Goal: Use online tool/utility: Utilize a website feature to perform a specific function

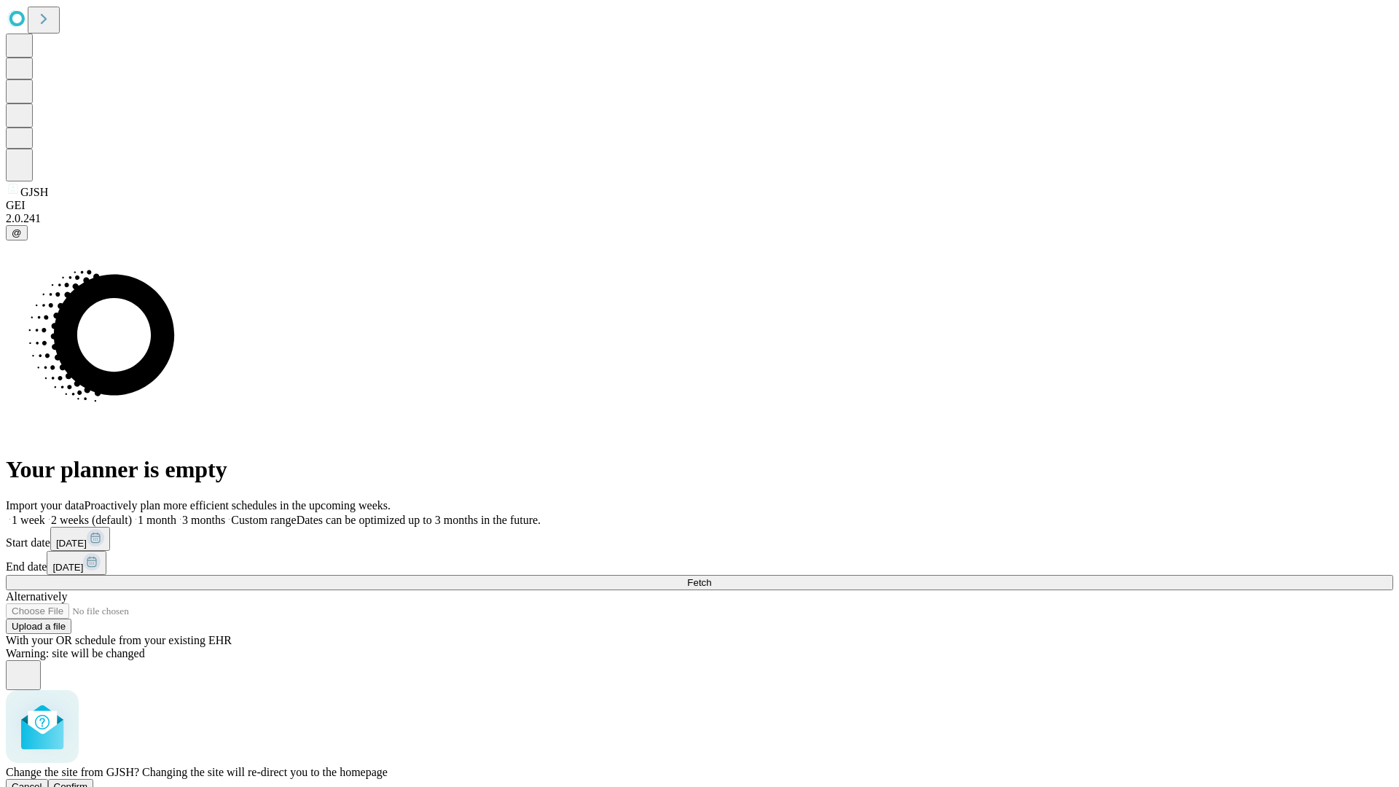
click at [88, 781] on span "Confirm" at bounding box center [71, 786] width 34 height 11
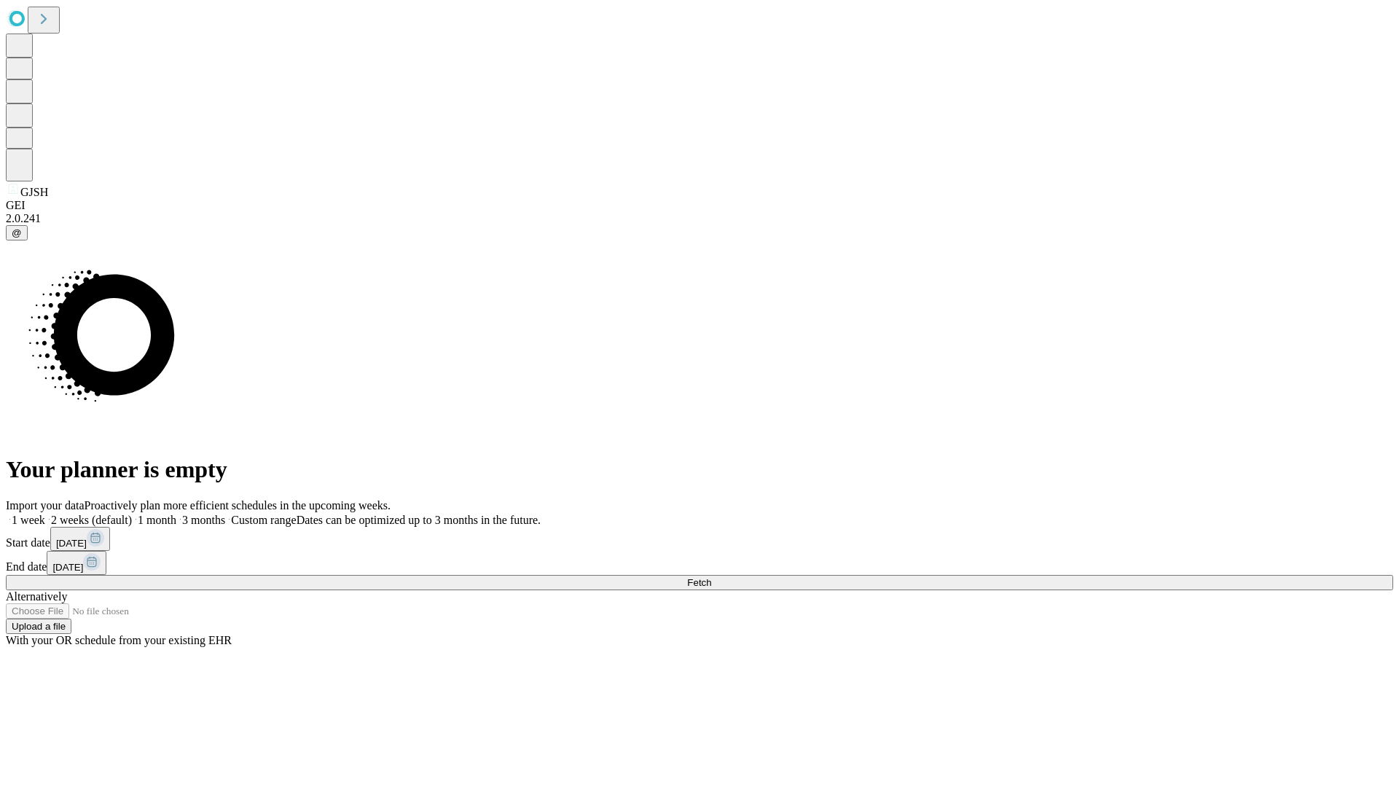
click at [132, 514] on label "2 weeks (default)" at bounding box center [88, 520] width 87 height 12
click at [711, 577] on span "Fetch" at bounding box center [699, 582] width 24 height 11
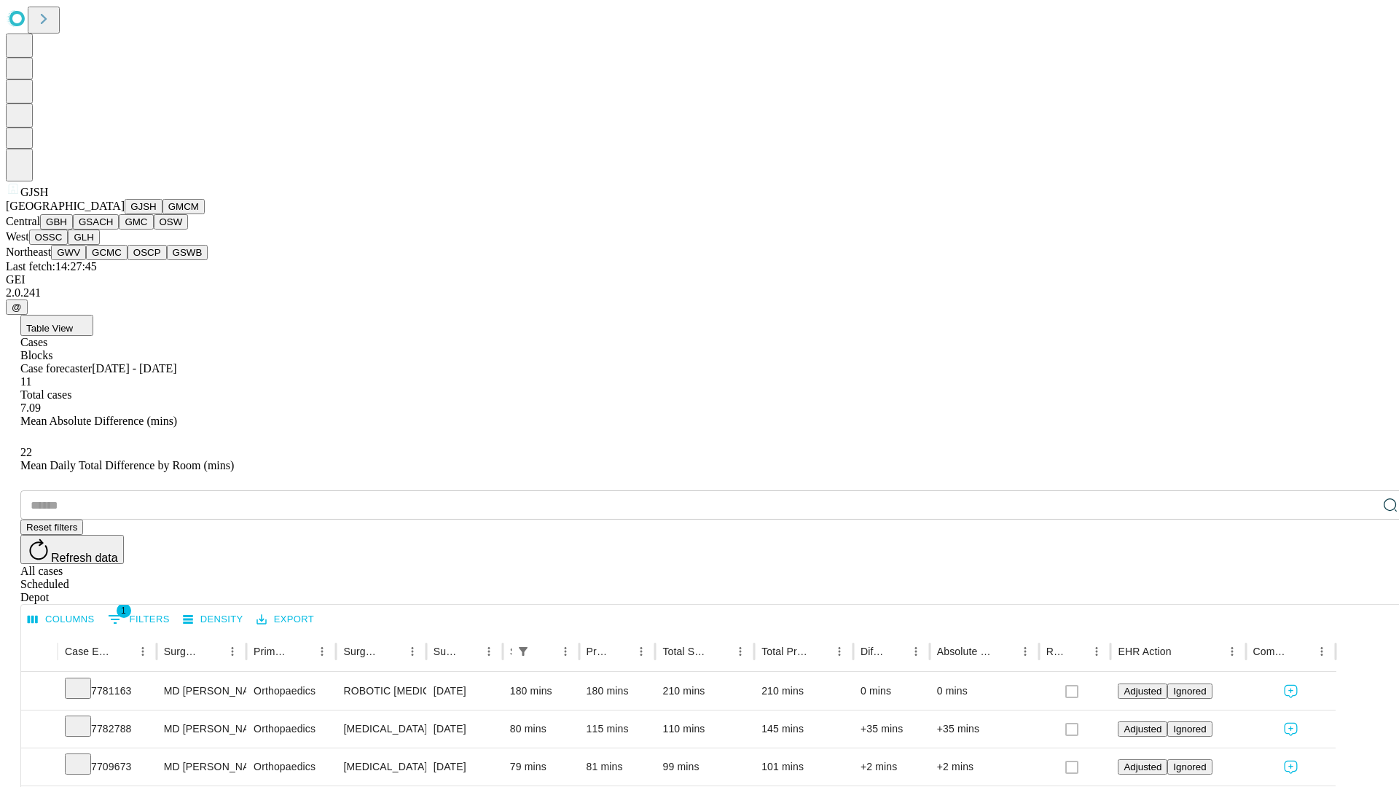
click at [162, 214] on button "GMCM" at bounding box center [183, 206] width 42 height 15
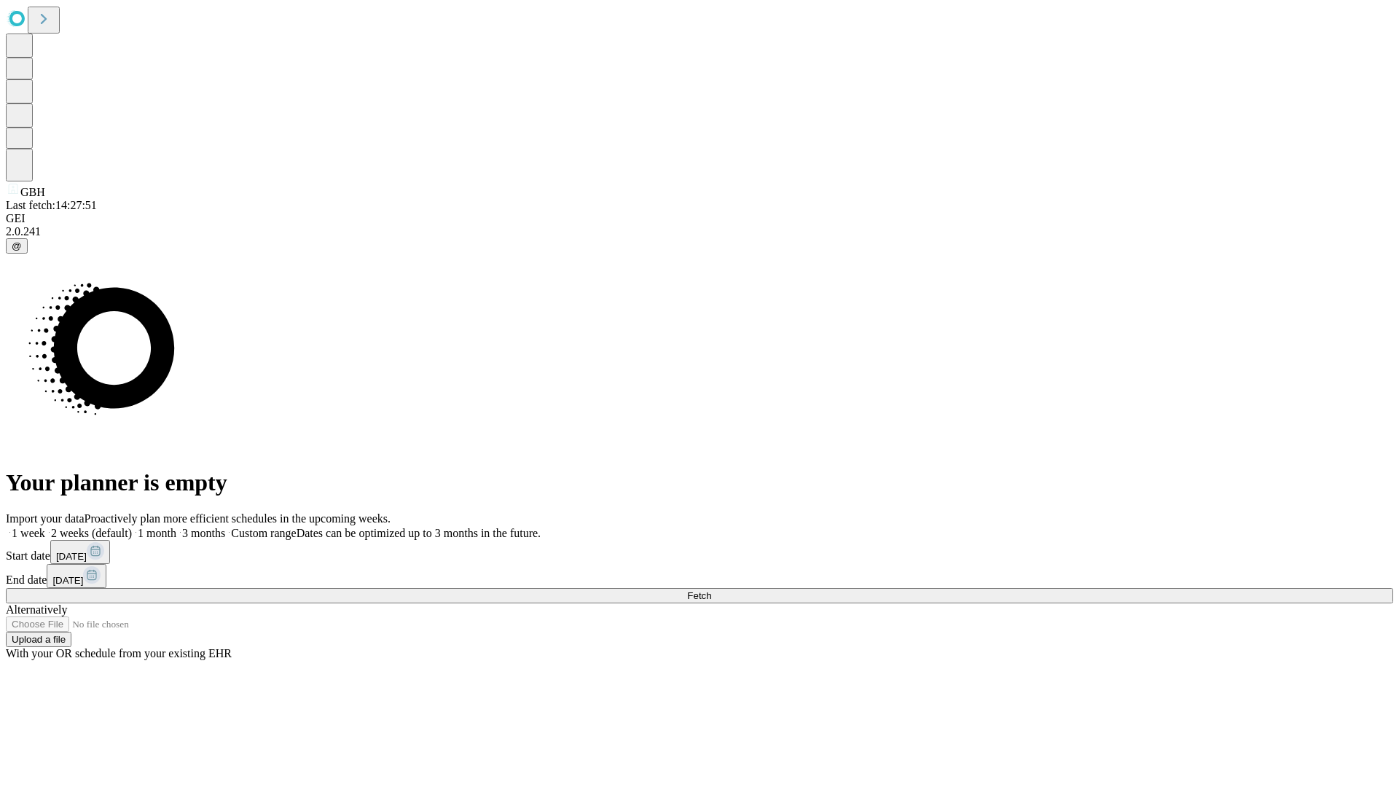
click at [132, 527] on label "2 weeks (default)" at bounding box center [88, 533] width 87 height 12
click at [711, 590] on span "Fetch" at bounding box center [699, 595] width 24 height 11
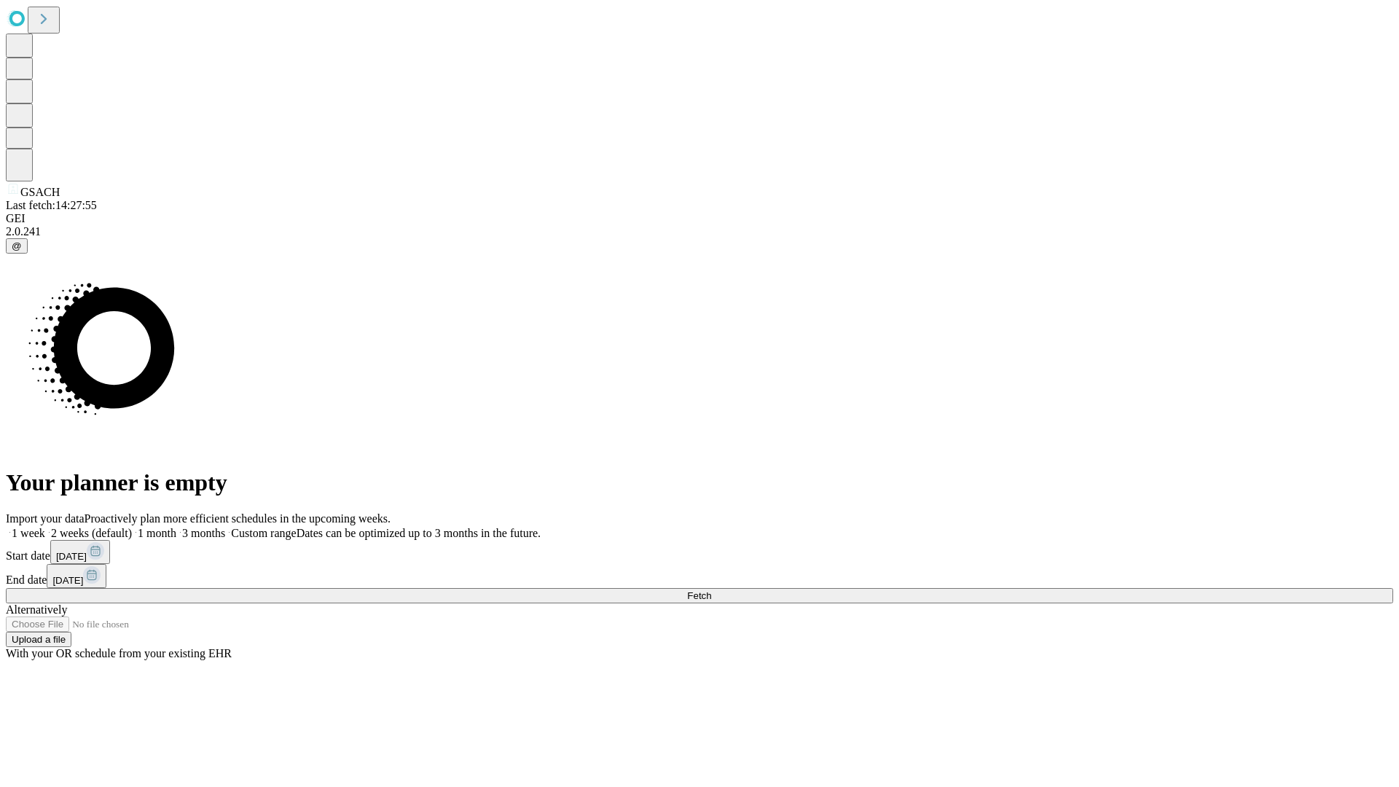
click at [132, 527] on label "2 weeks (default)" at bounding box center [88, 533] width 87 height 12
click at [711, 590] on span "Fetch" at bounding box center [699, 595] width 24 height 11
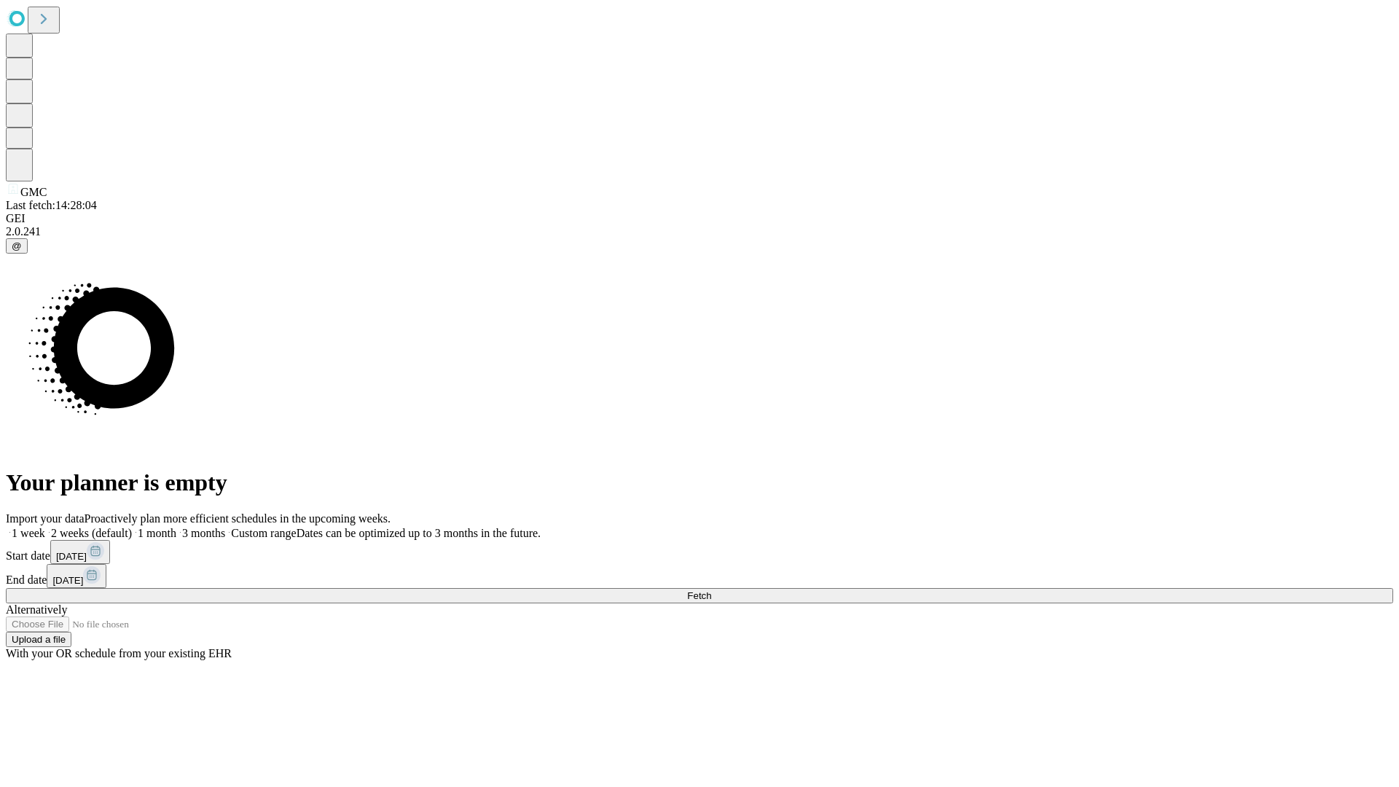
click at [711, 590] on span "Fetch" at bounding box center [699, 595] width 24 height 11
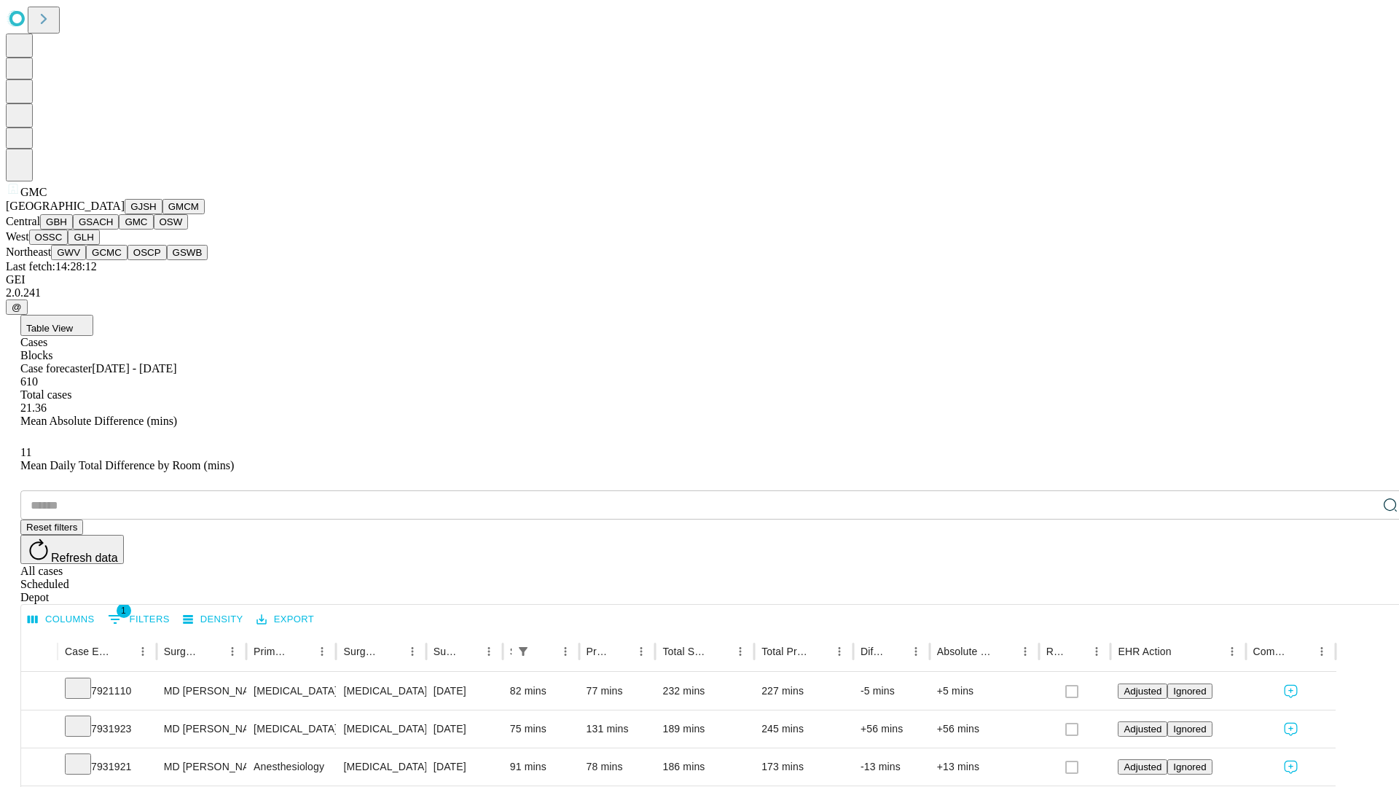
click at [154, 229] on button "OSW" at bounding box center [171, 221] width 35 height 15
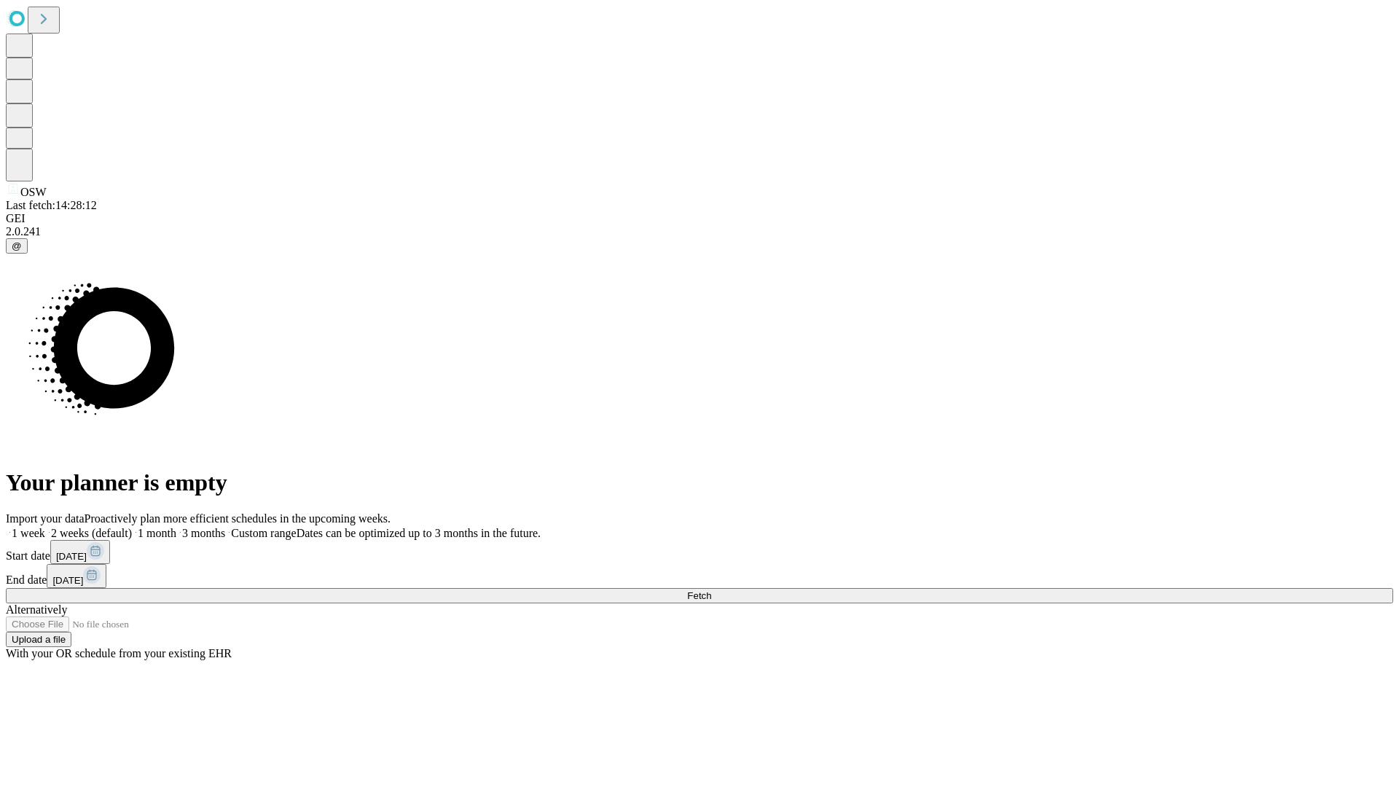
click at [132, 527] on label "2 weeks (default)" at bounding box center [88, 533] width 87 height 12
click at [711, 590] on span "Fetch" at bounding box center [699, 595] width 24 height 11
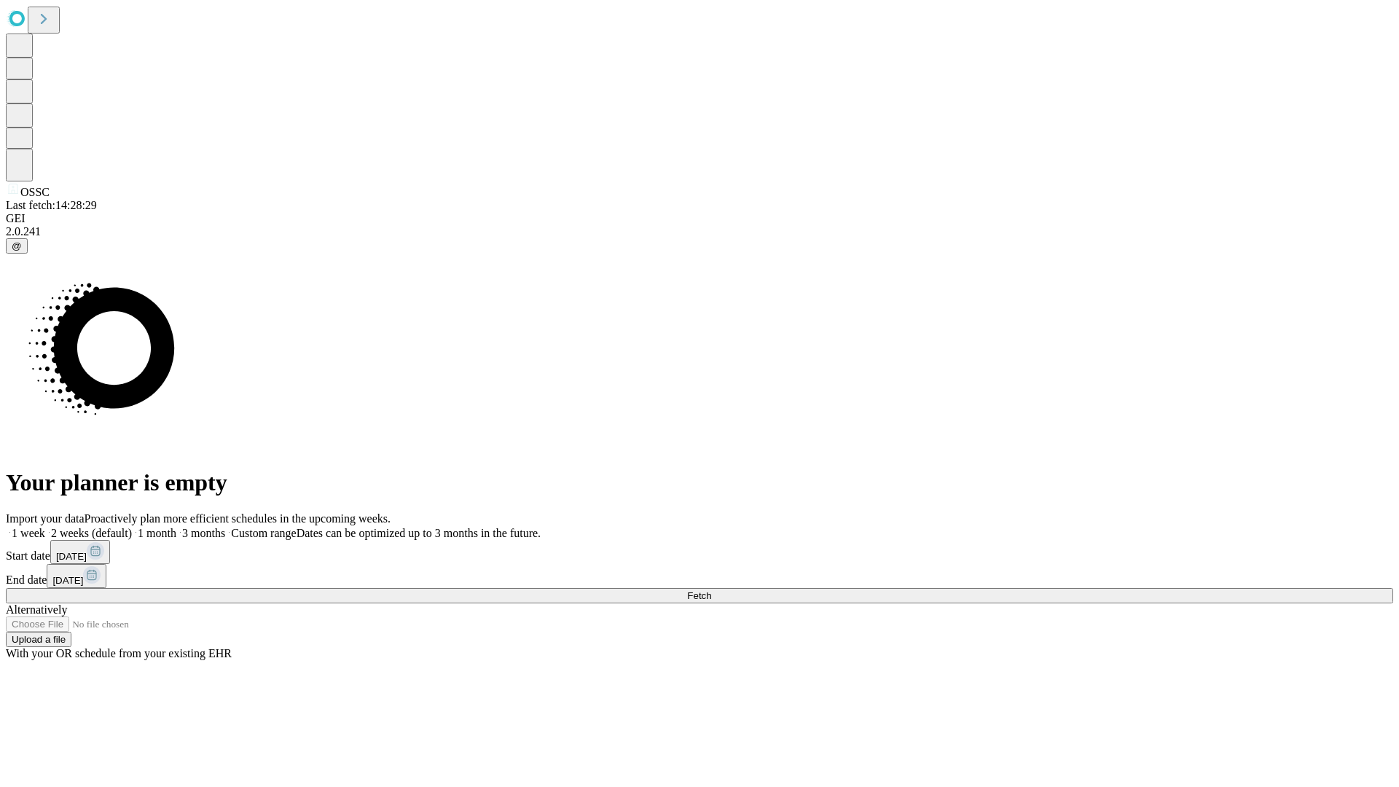
click at [132, 527] on label "2 weeks (default)" at bounding box center [88, 533] width 87 height 12
click at [711, 590] on span "Fetch" at bounding box center [699, 595] width 24 height 11
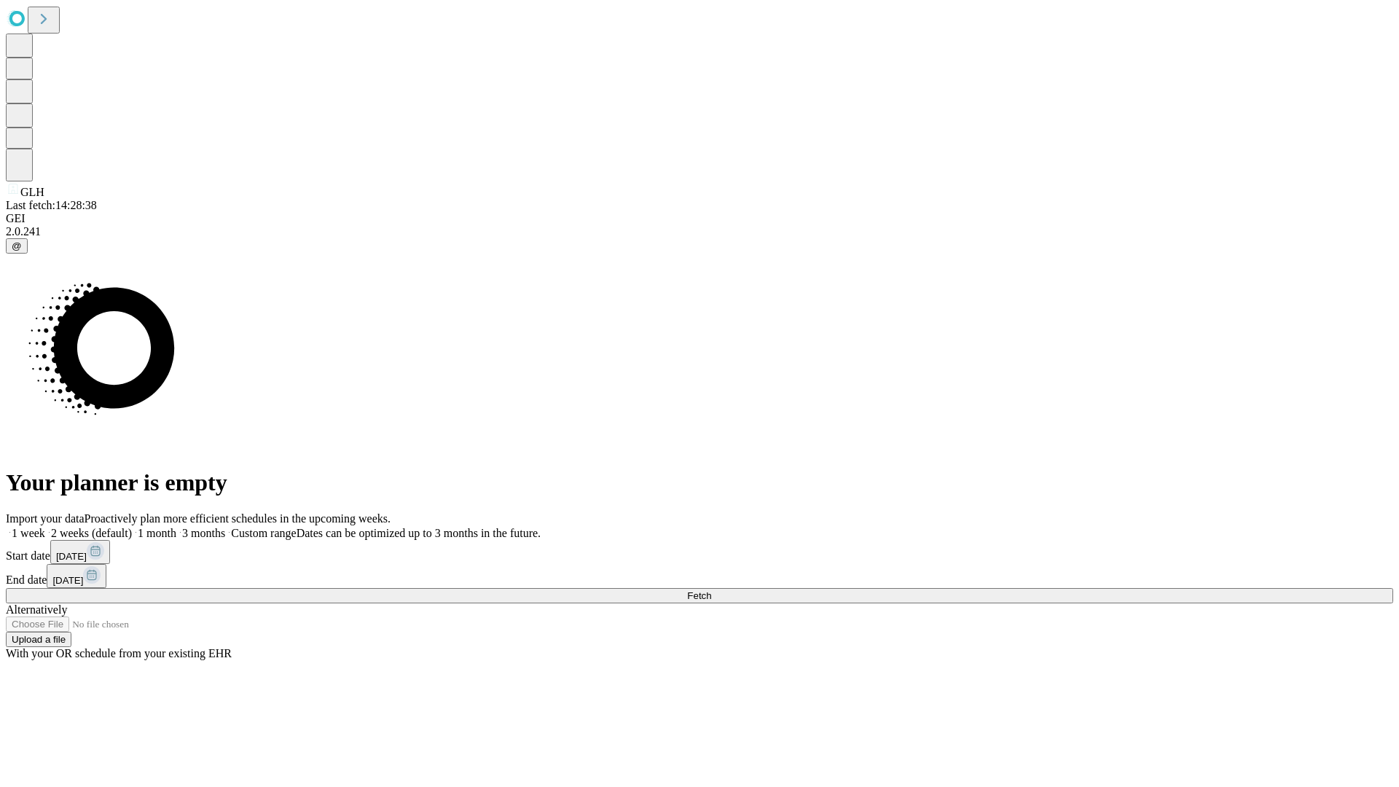
click at [132, 527] on label "2 weeks (default)" at bounding box center [88, 533] width 87 height 12
click at [711, 590] on span "Fetch" at bounding box center [699, 595] width 24 height 11
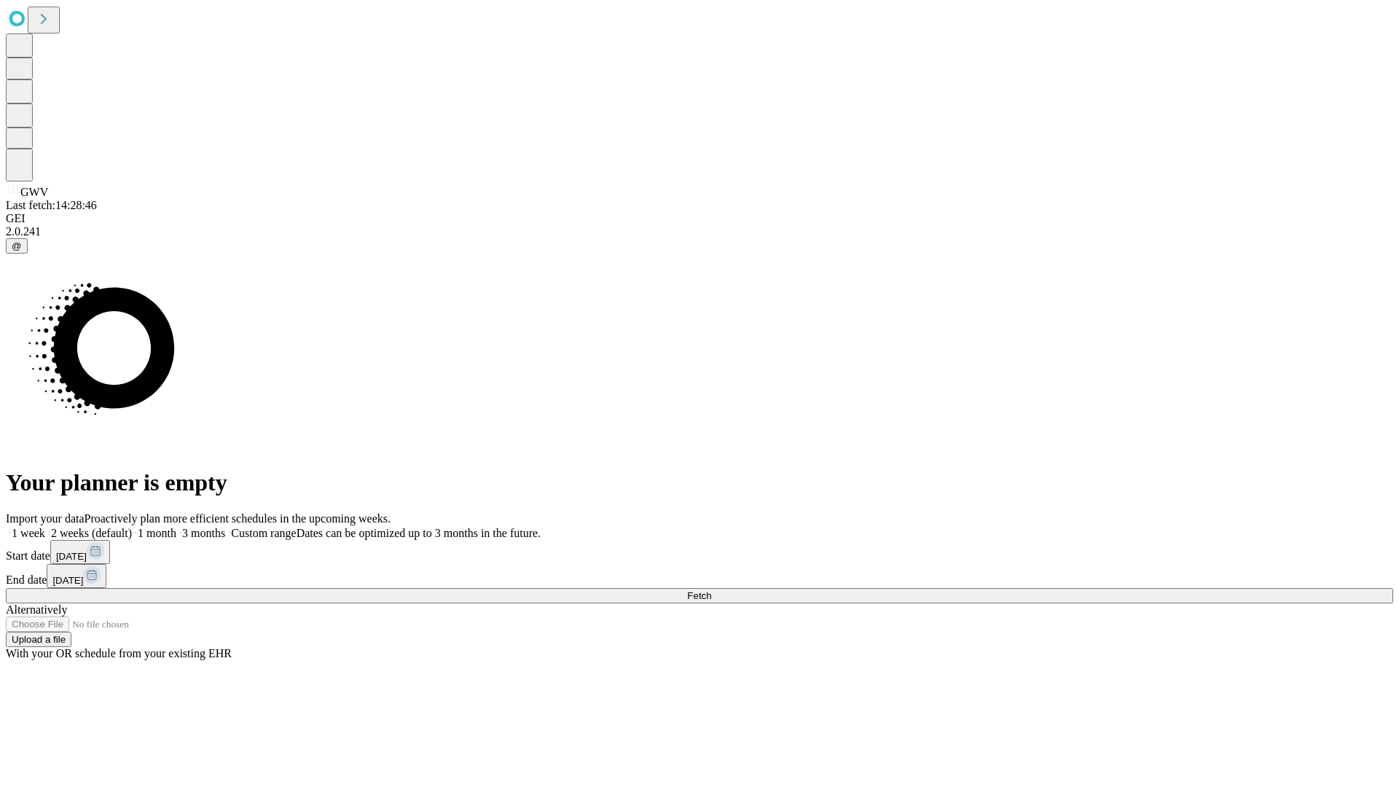
click at [132, 527] on label "2 weeks (default)" at bounding box center [88, 533] width 87 height 12
click at [711, 590] on span "Fetch" at bounding box center [699, 595] width 24 height 11
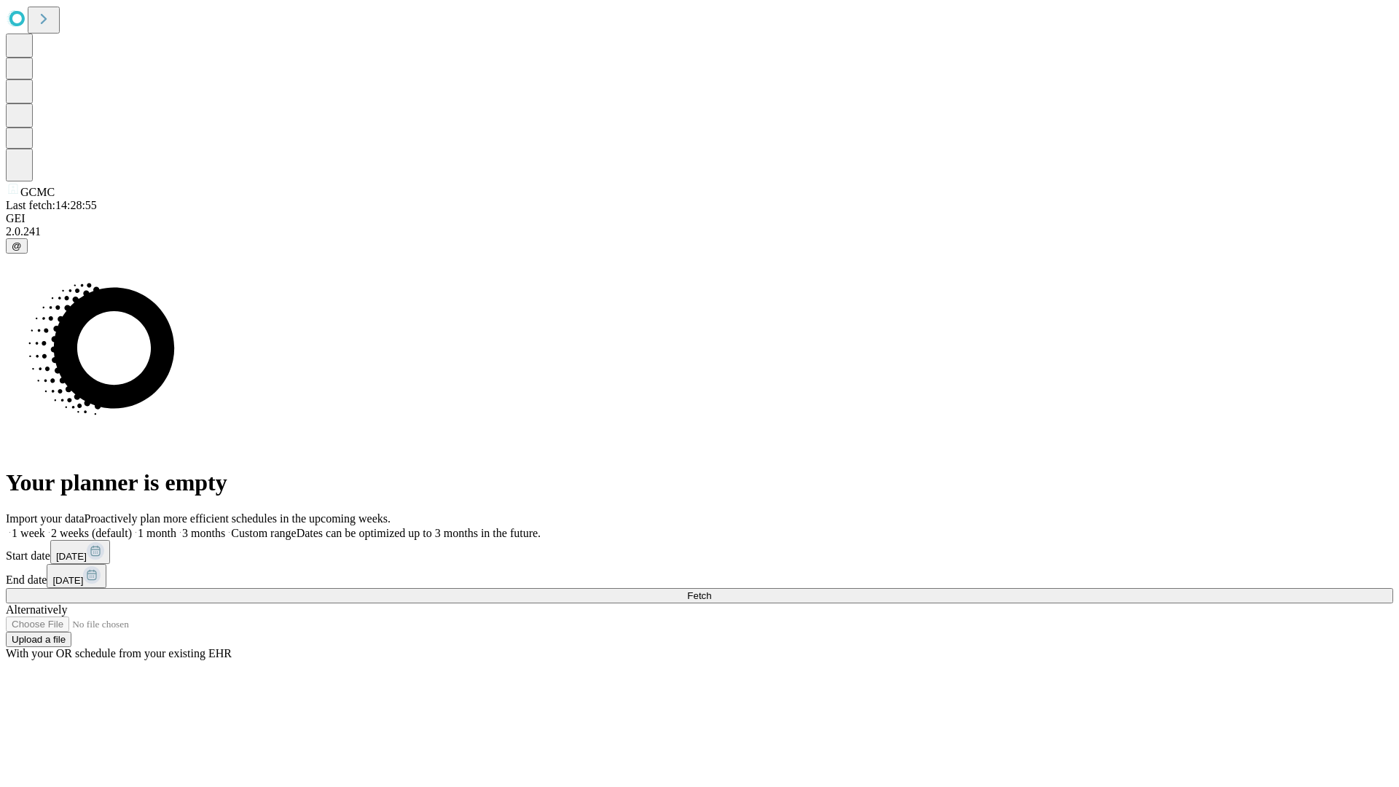
click at [711, 590] on span "Fetch" at bounding box center [699, 595] width 24 height 11
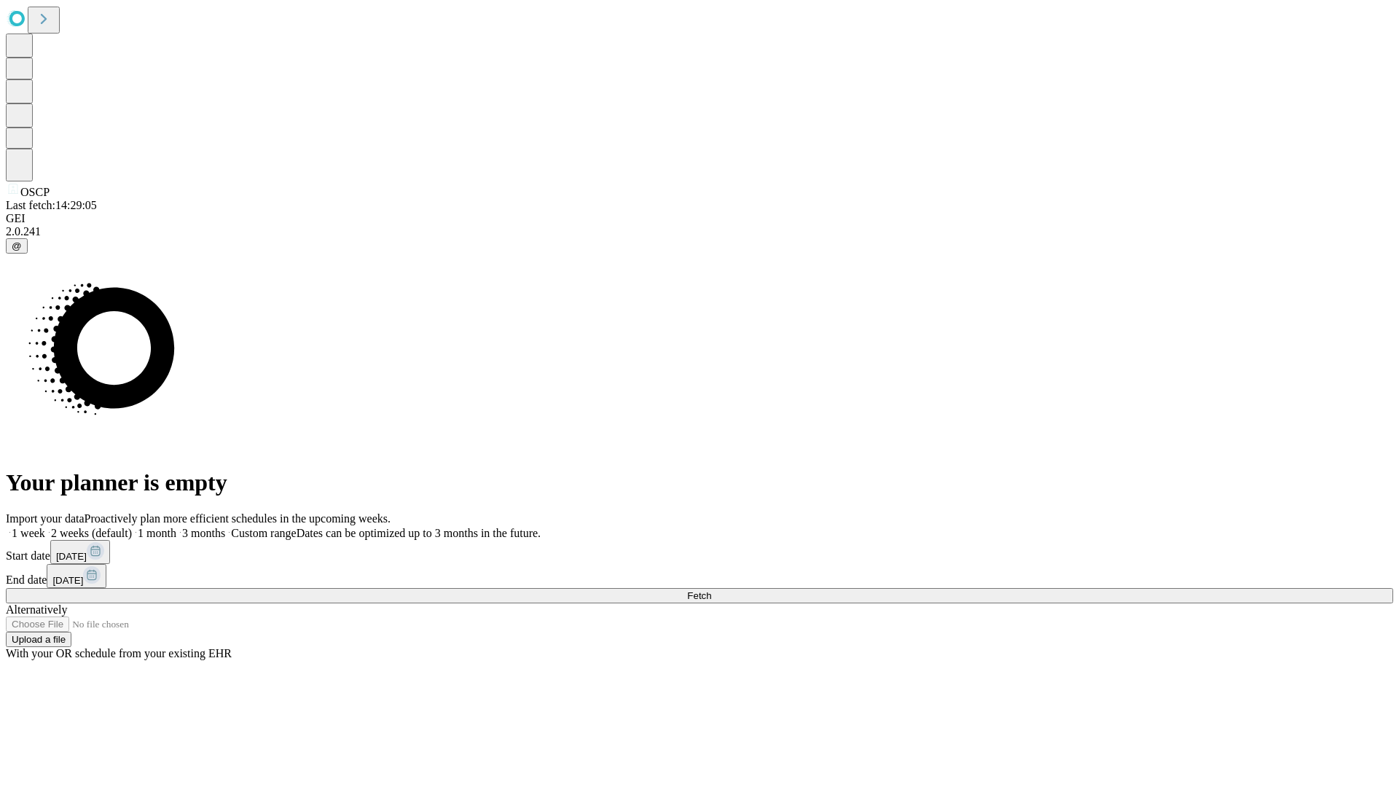
click at [132, 527] on label "2 weeks (default)" at bounding box center [88, 533] width 87 height 12
click at [711, 590] on span "Fetch" at bounding box center [699, 595] width 24 height 11
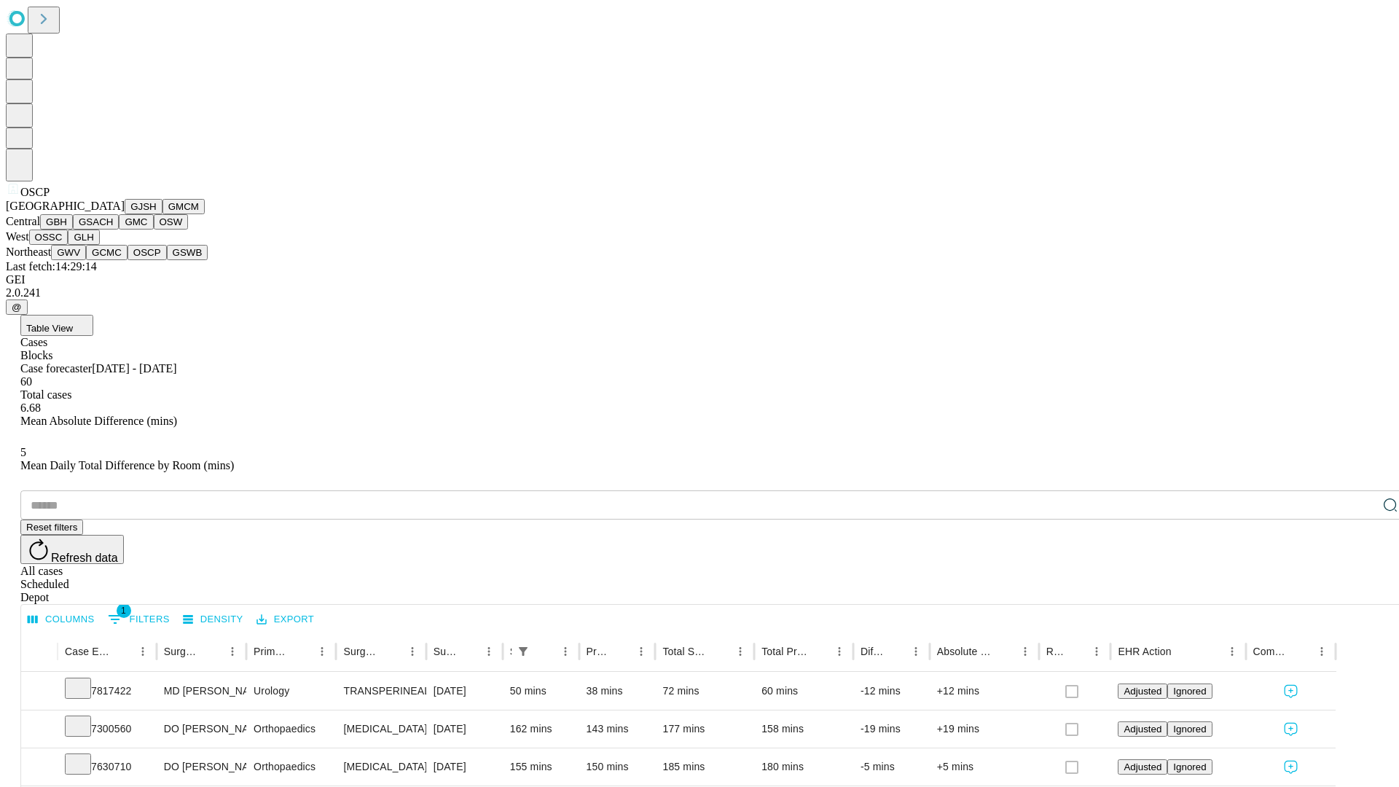
click at [167, 260] on button "GSWB" at bounding box center [188, 252] width 42 height 15
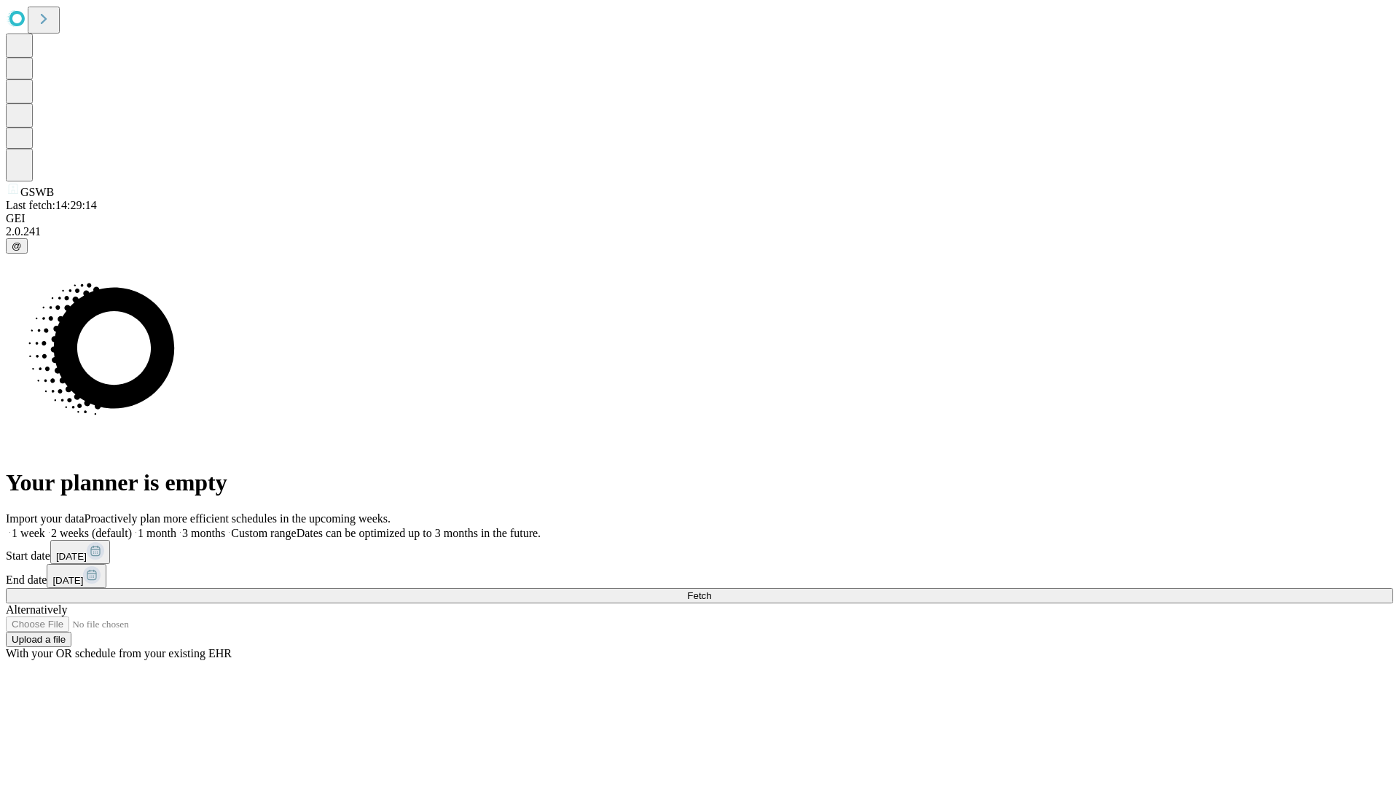
click at [132, 527] on label "2 weeks (default)" at bounding box center [88, 533] width 87 height 12
click at [711, 590] on span "Fetch" at bounding box center [699, 595] width 24 height 11
